Goal: Complete application form

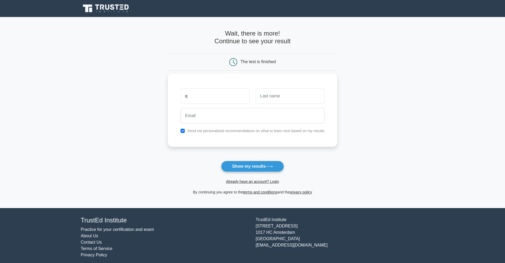
type input "quaining"
click at [284, 98] on input "text" at bounding box center [290, 95] width 69 height 15
type input "isaac"
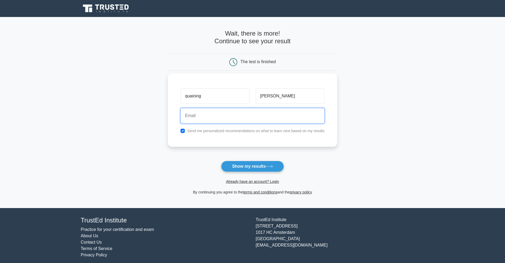
click at [241, 112] on input "email" at bounding box center [252, 115] width 144 height 15
type input "quainingi@gmail.com"
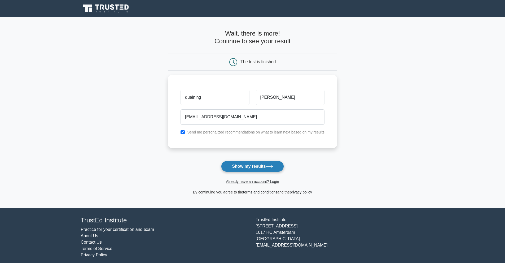
click at [248, 169] on button "Show my results" at bounding box center [252, 166] width 63 height 11
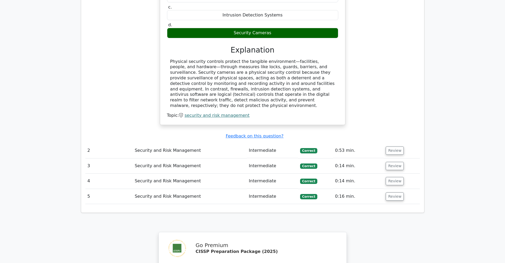
scroll to position [476, 0]
